Goal: Navigation & Orientation: Go to known website

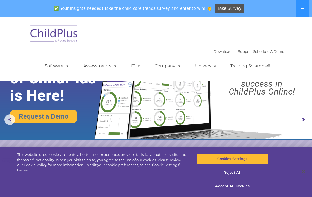
select select "MEDIUM"
click at [273, 43] on div "Download Support | Schedule A Demo  MENU MENU Software ChildPlus: The original…" at bounding box center [156, 49] width 256 height 56
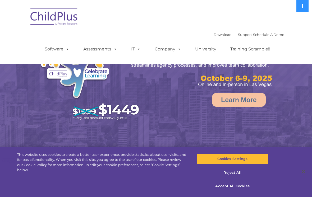
select select "MEDIUM"
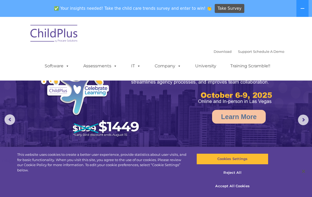
click at [66, 33] on img at bounding box center [54, 34] width 53 height 26
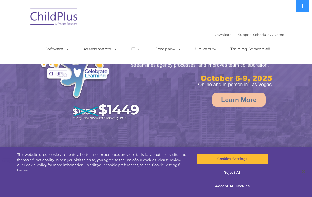
select select "MEDIUM"
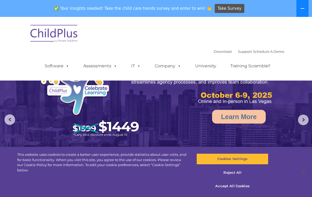
click at [300, 10] on icon at bounding box center [302, 8] width 4 height 4
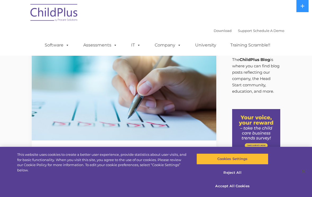
click at [308, 26] on nav "Download Support | Schedule A Demo  MENU MENU Software ChildPlus: The original…" at bounding box center [156, 28] width 312 height 56
click at [44, 13] on img at bounding box center [54, 13] width 53 height 26
click at [50, 15] on img at bounding box center [54, 13] width 53 height 26
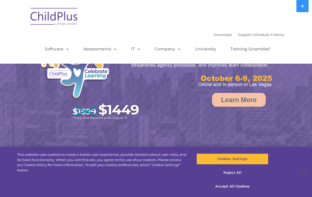
select select "MEDIUM"
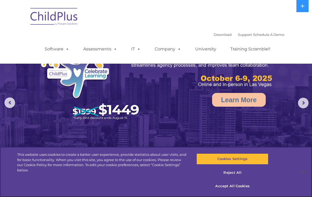
click at [246, 183] on button "Accept All Cookies" at bounding box center [232, 186] width 72 height 11
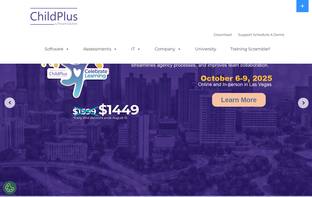
click at [66, 43] on ul "Software ChildPlus: The original and most widely-used Head Start data managemen…" at bounding box center [159, 49] width 250 height 21
click at [67, 46] on span at bounding box center [66, 48] width 6 height 5
click at [25, 24] on nav "Download Support | Schedule A Demo  MENU MENU Software ChildPlus: The original…" at bounding box center [156, 32] width 312 height 64
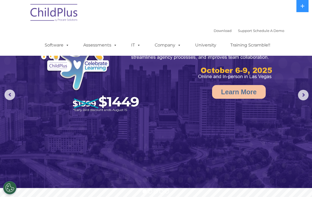
click at [301, 8] on icon at bounding box center [302, 6] width 4 height 4
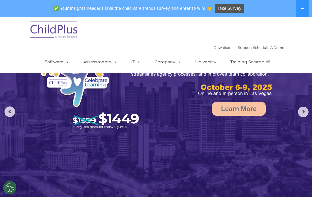
click at [301, 14] on button at bounding box center [302, 8] width 12 height 17
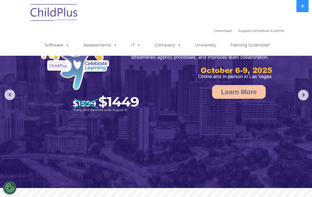
click at [217, 27] on div "Download Support | Schedule A Demo " at bounding box center [248, 31] width 71 height 8
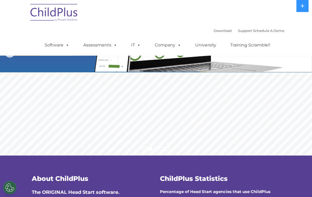
scroll to position [41, 0]
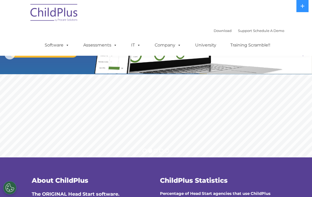
click at [255, 87] on rs-slide "Request a Demo The Future of ChildPlus is Here! Boost your productivity and str…" at bounding box center [156, 54] width 312 height 206
click at [256, 85] on rs-slide "Request a Demo The Future of ChildPlus is Here! Boost your productivity and str…" at bounding box center [156, 54] width 312 height 206
click at [256, 87] on rs-slide "Request a Demo The Future of ChildPlus is Here! Boost your productivity and str…" at bounding box center [156, 54] width 312 height 206
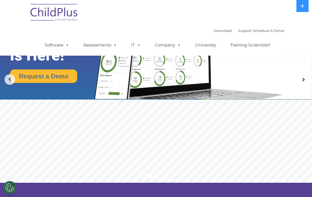
scroll to position [0, 0]
